Goal: Information Seeking & Learning: Check status

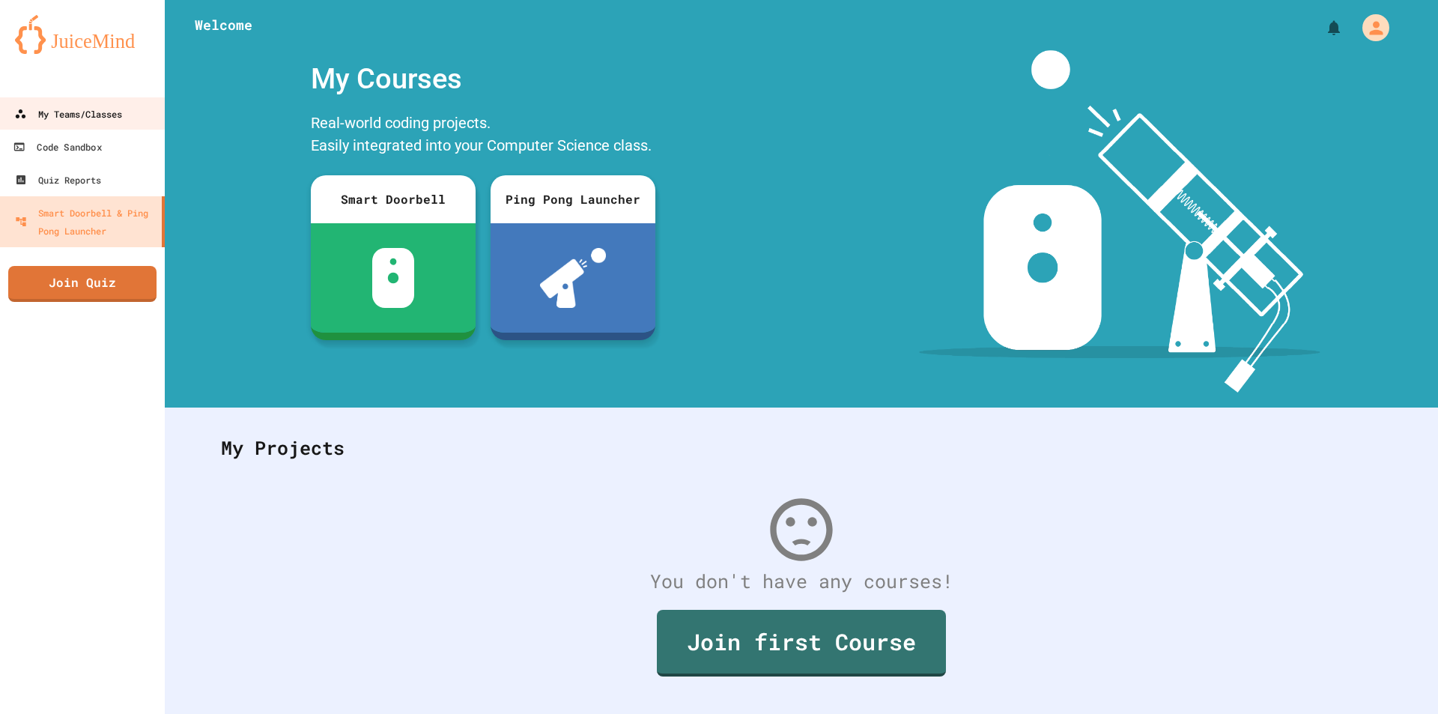
click at [35, 119] on div "My Teams/Classes" at bounding box center [68, 114] width 108 height 18
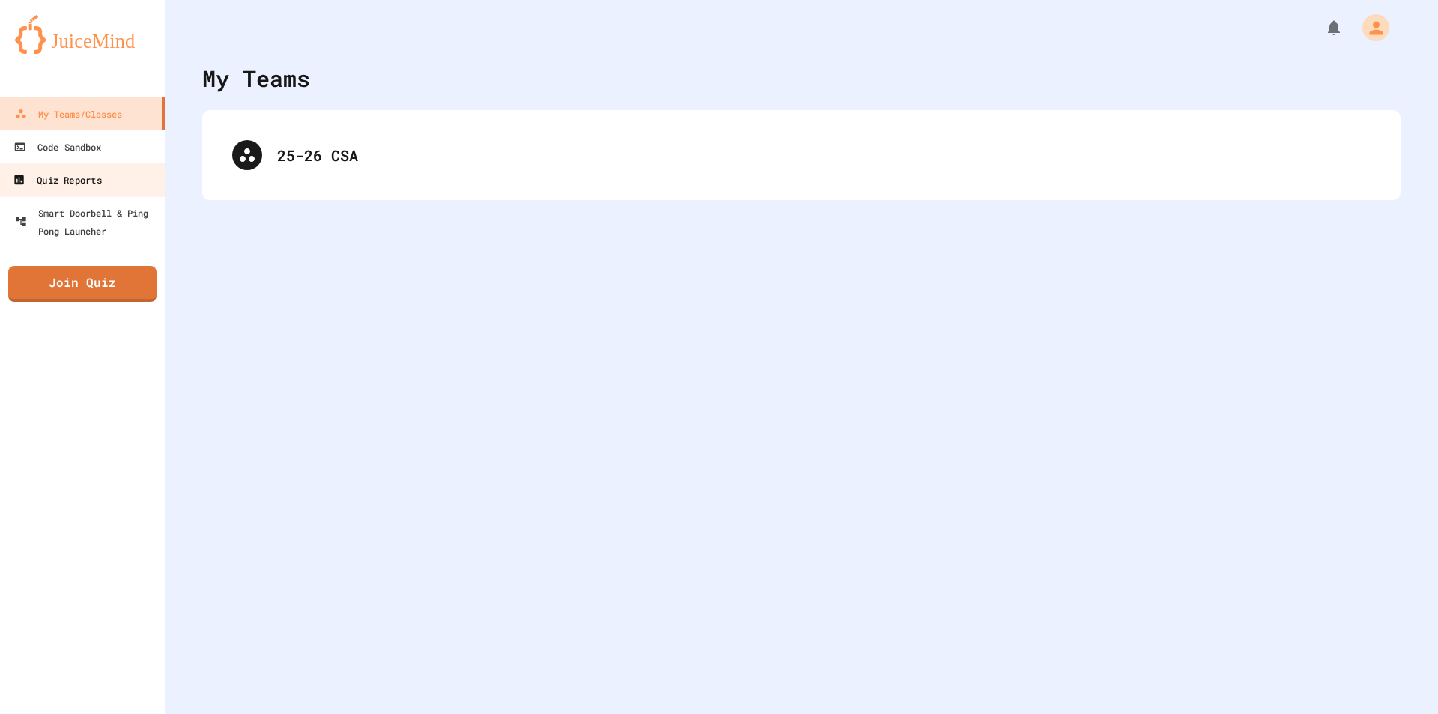
click at [83, 177] on div "Quiz Reports" at bounding box center [57, 180] width 88 height 19
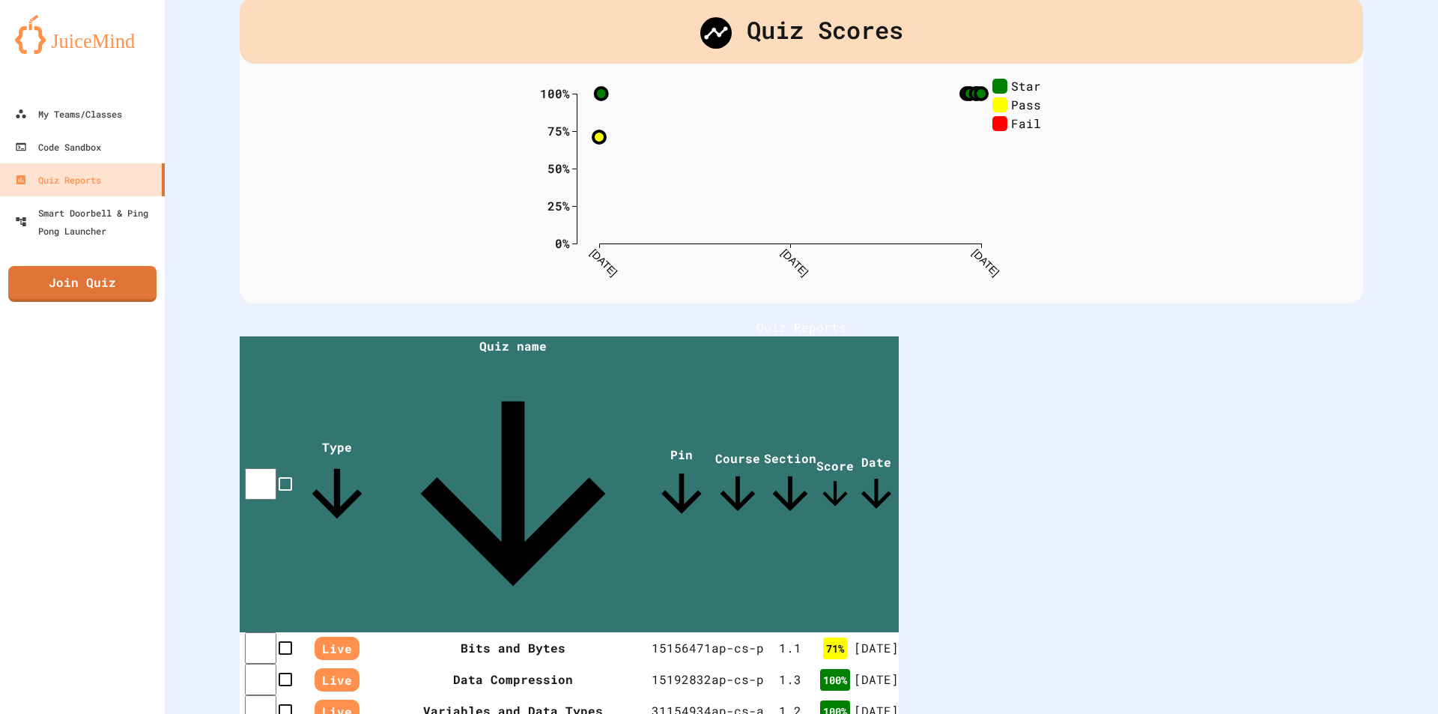
scroll to position [197, 0]
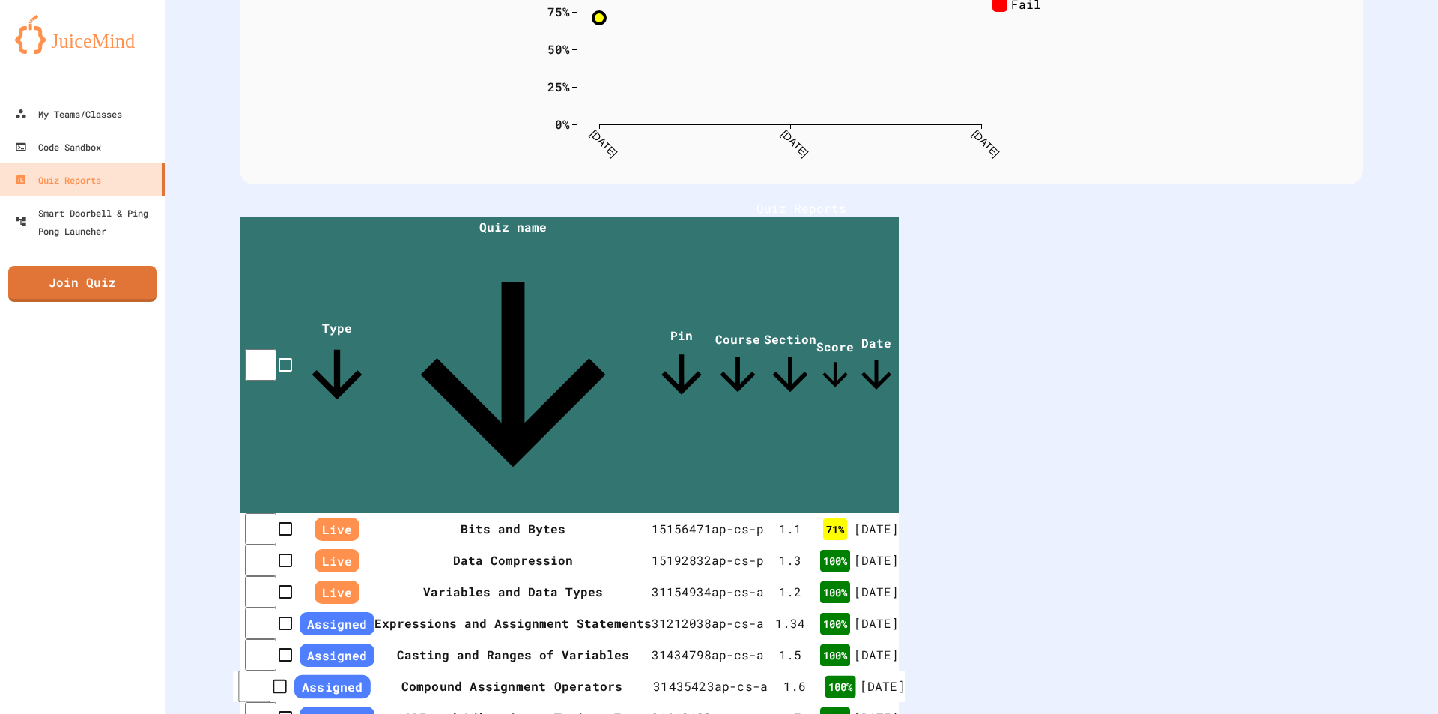
click at [592, 670] on th "Compound Assignment Operators" at bounding box center [512, 686] width 282 height 32
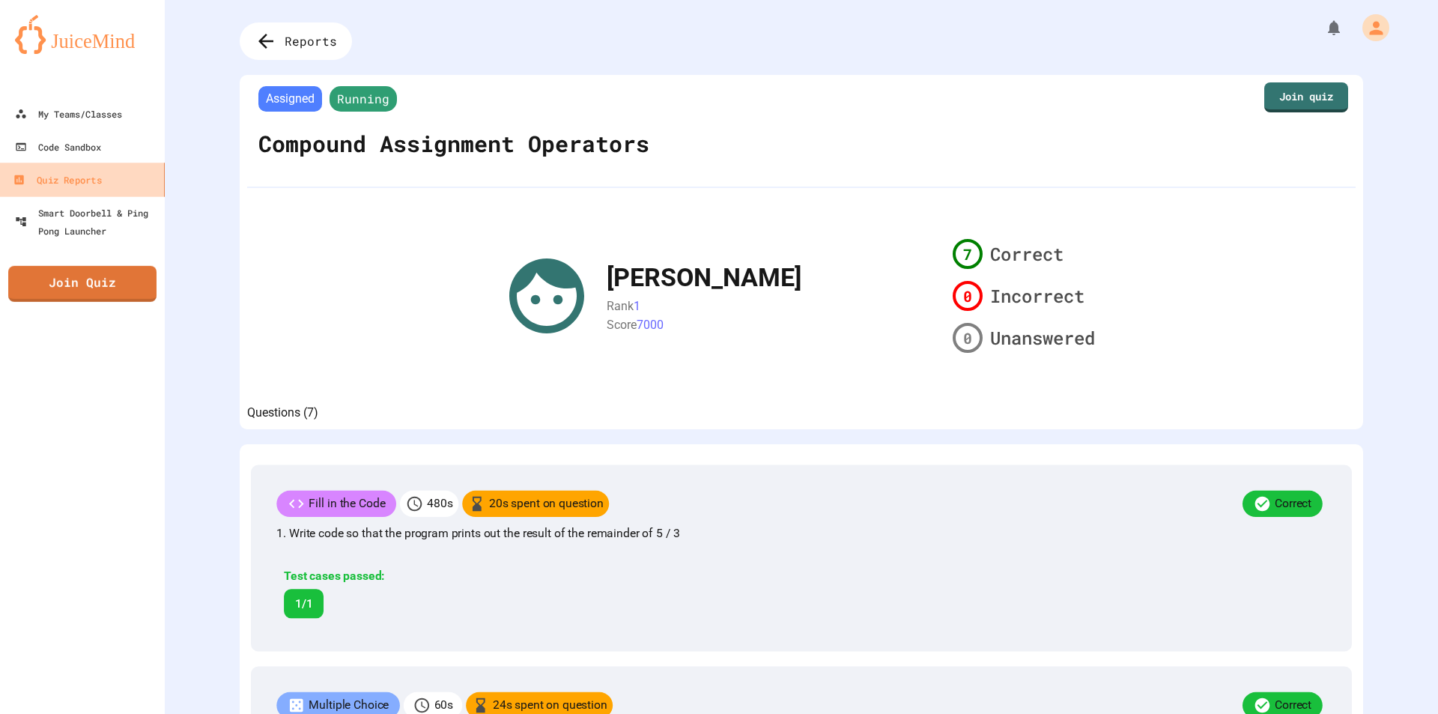
click at [25, 173] on div "Quiz Reports" at bounding box center [57, 180] width 88 height 19
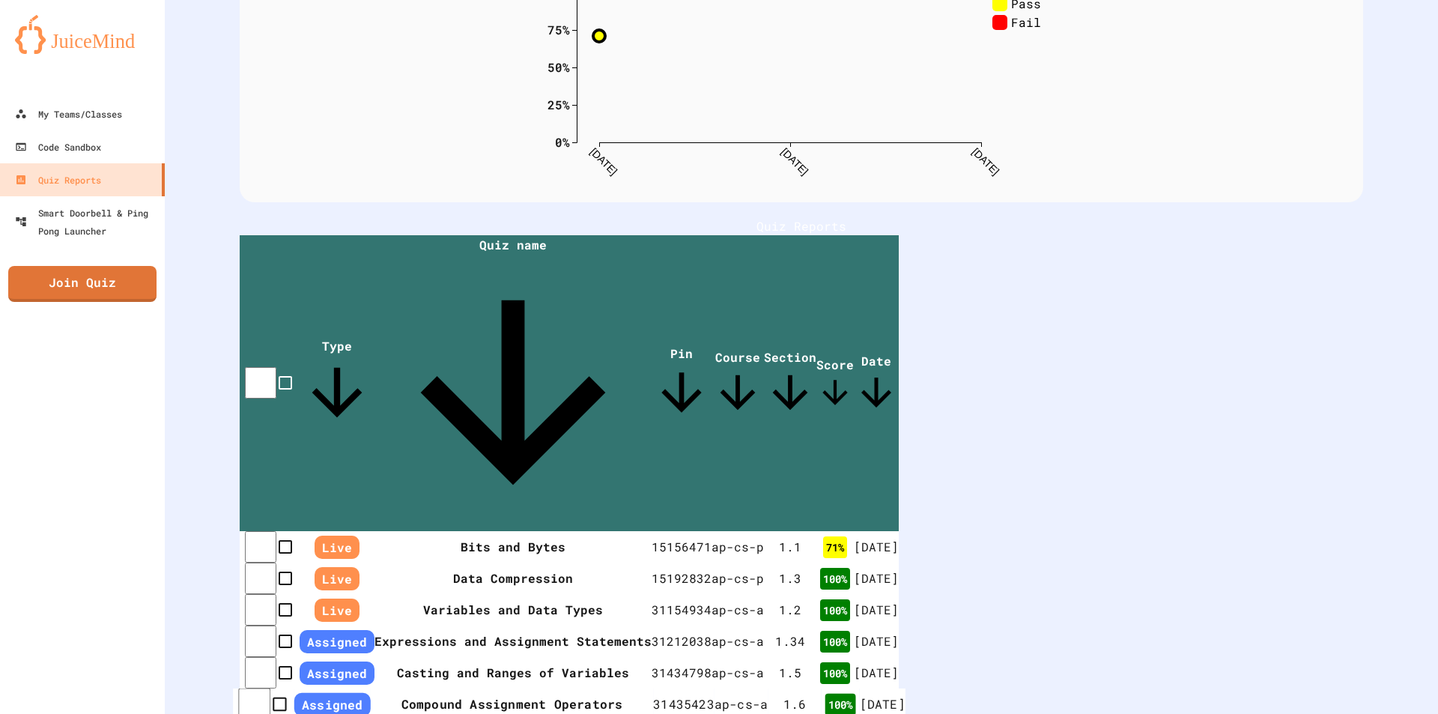
scroll to position [197, 0]
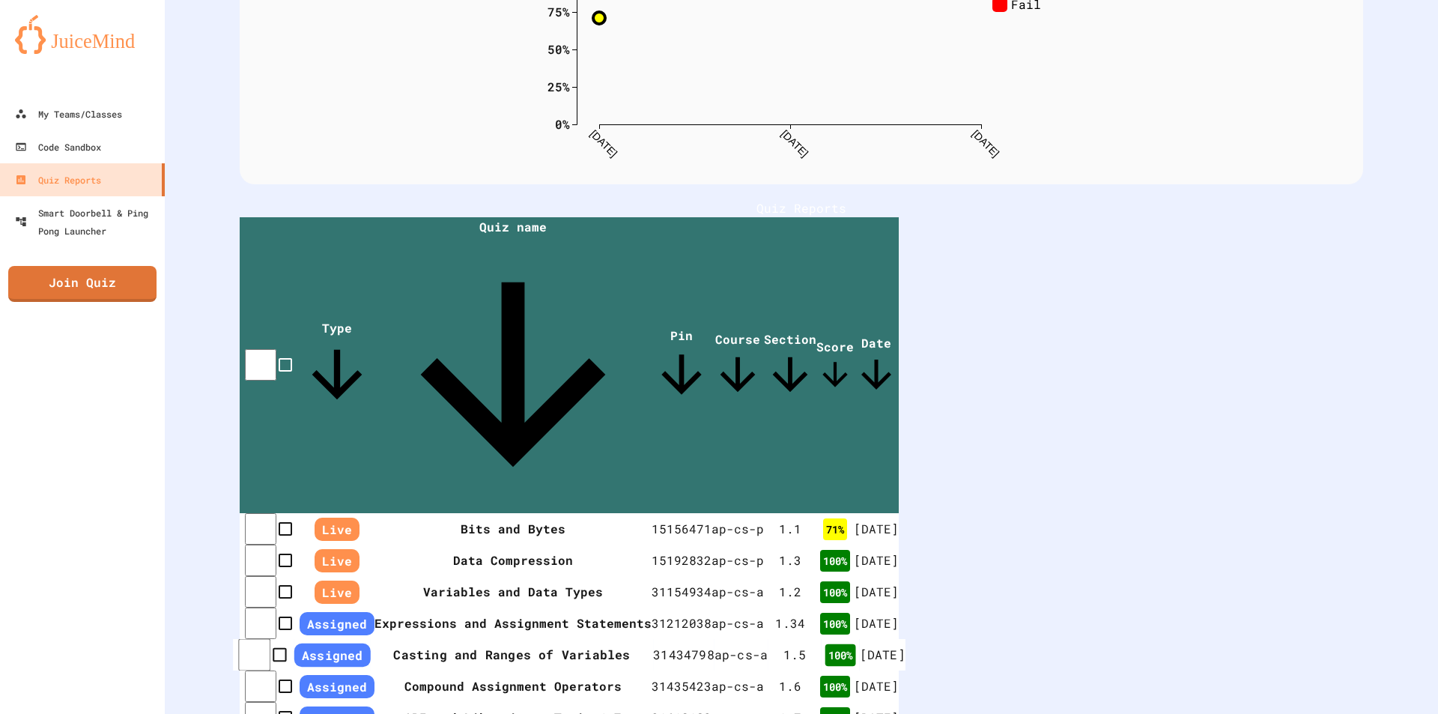
click at [821, 639] on td "1 . 5" at bounding box center [794, 655] width 53 height 32
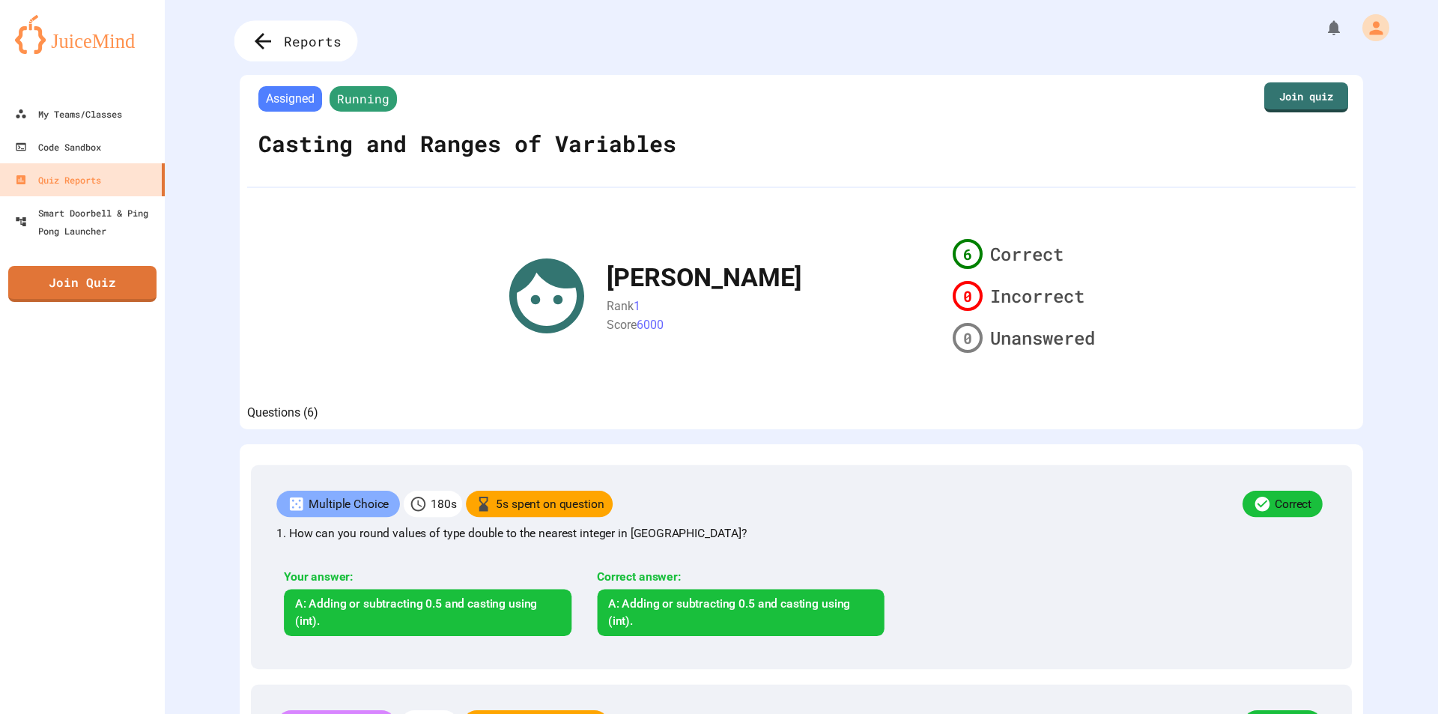
click at [288, 40] on span "Reports" at bounding box center [313, 40] width 58 height 19
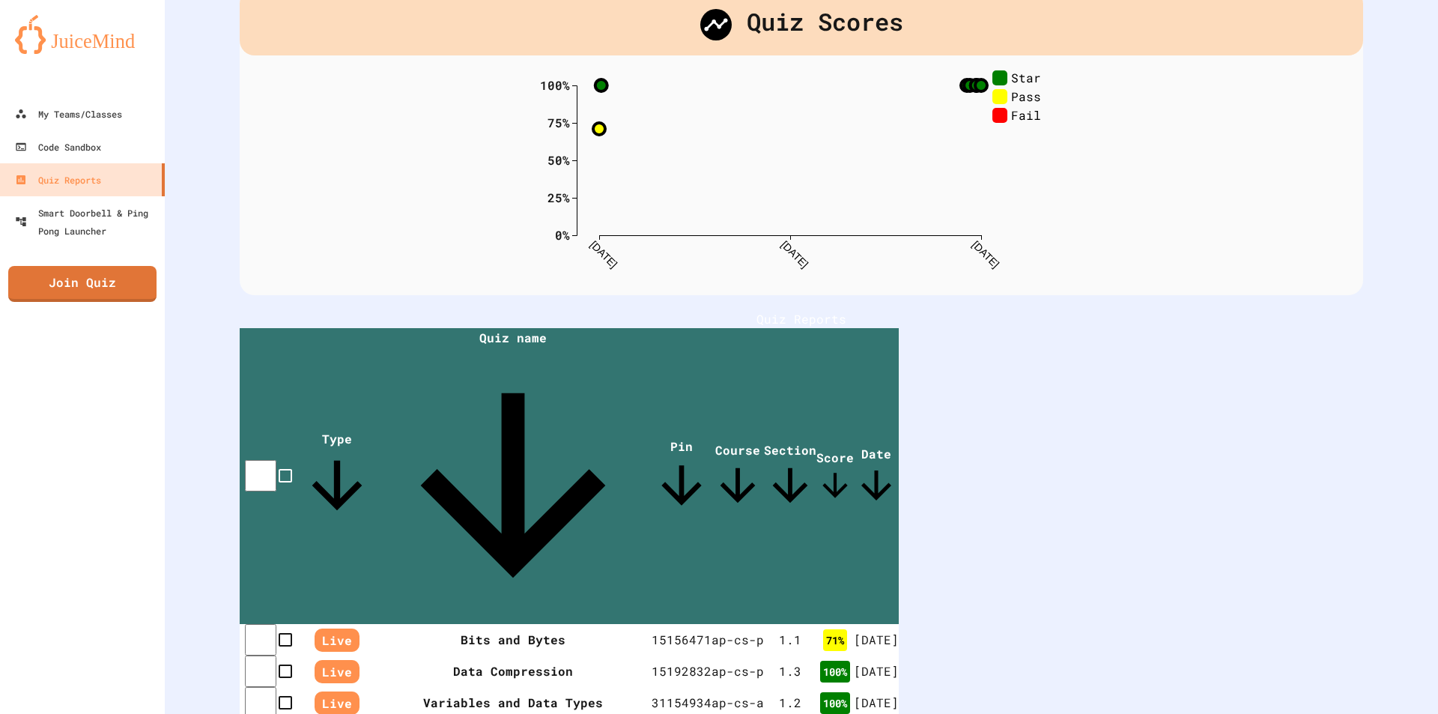
scroll to position [197, 0]
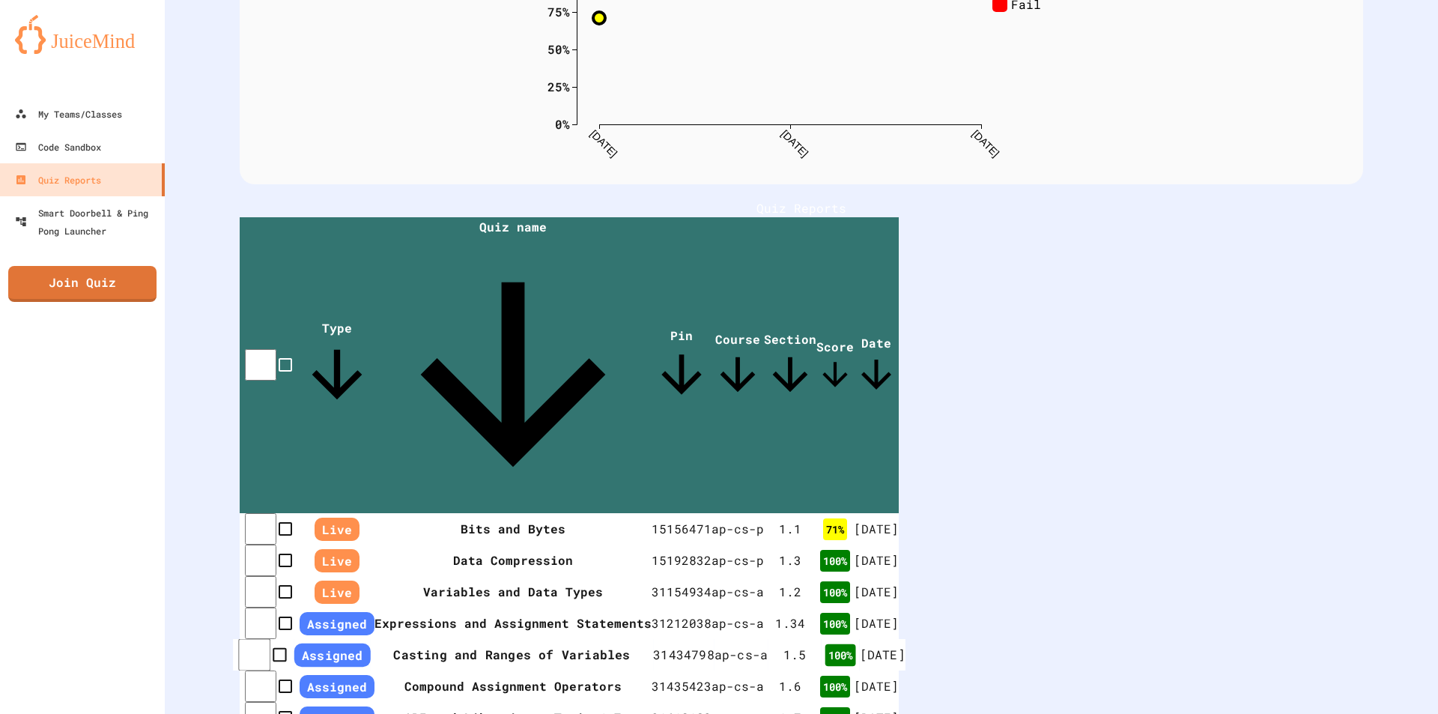
click at [443, 639] on th "Casting and Ranges of Variables" at bounding box center [512, 655] width 282 height 32
